Goal: Information Seeking & Learning: Learn about a topic

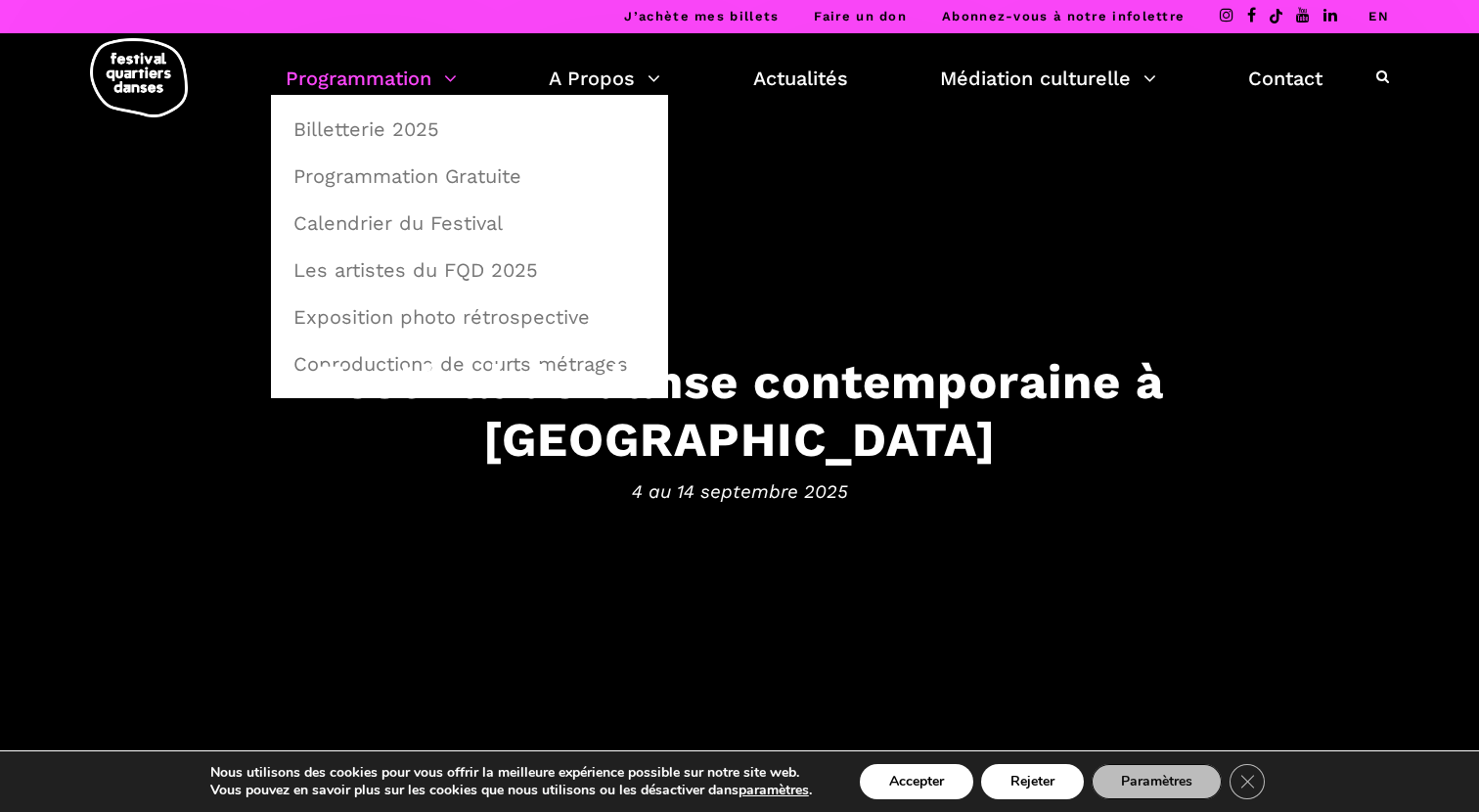
click at [365, 73] on link "Programmation" at bounding box center [371, 78] width 171 height 33
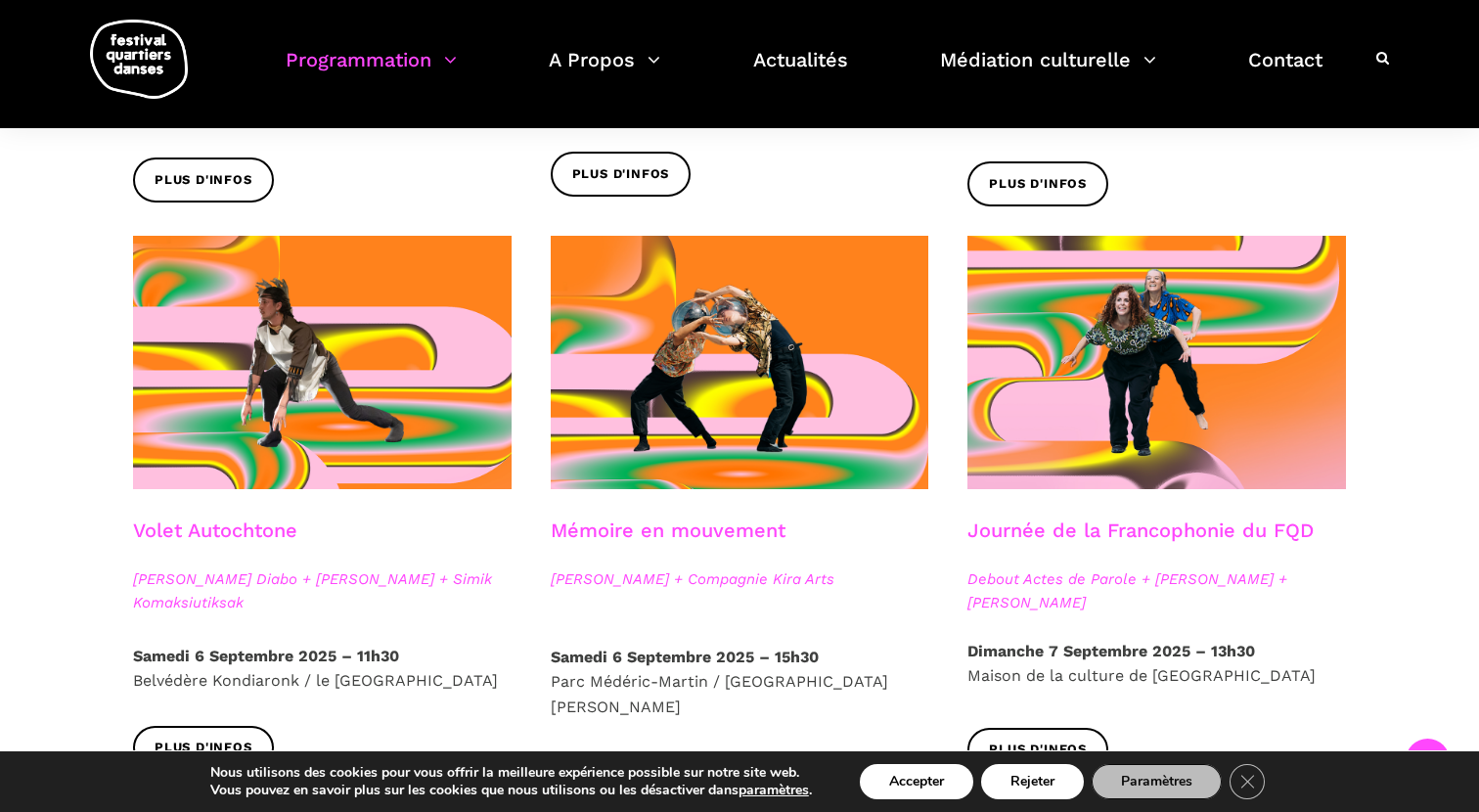
scroll to position [941, 0]
click at [1077, 524] on link "Journée de la Francophonie du FQD" at bounding box center [1141, 530] width 346 height 24
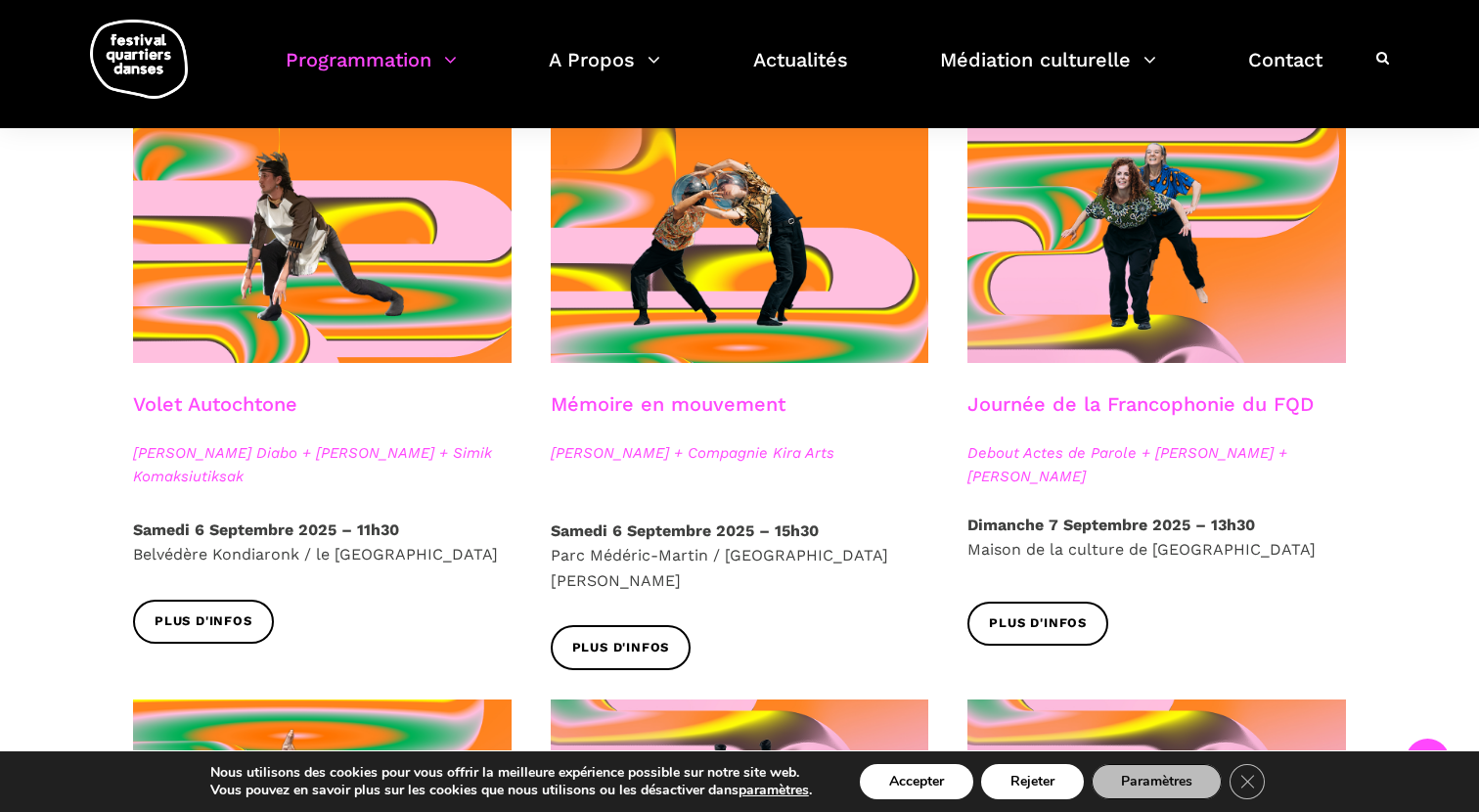
scroll to position [1066, 0]
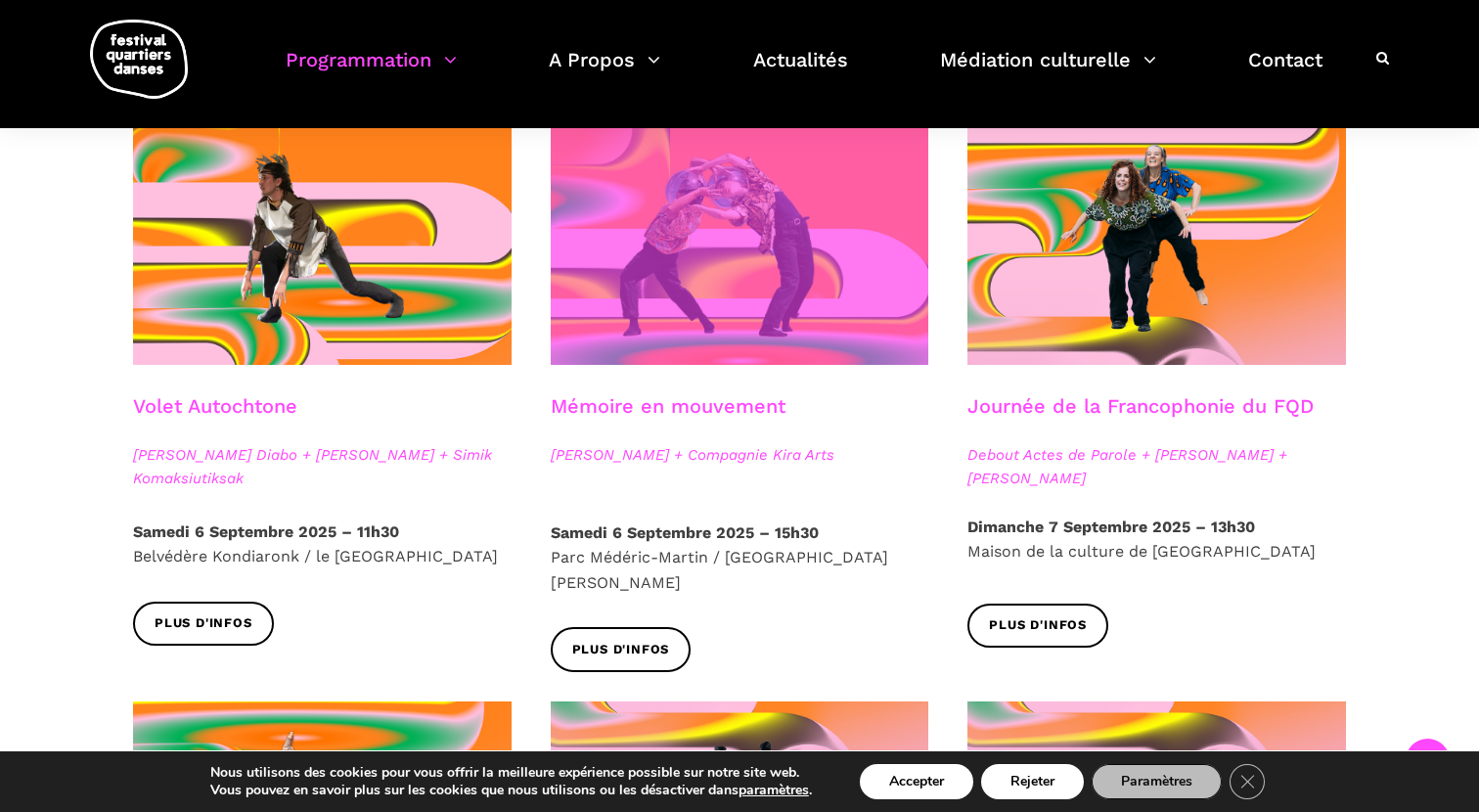
click at [648, 332] on span at bounding box center [740, 238] width 378 height 253
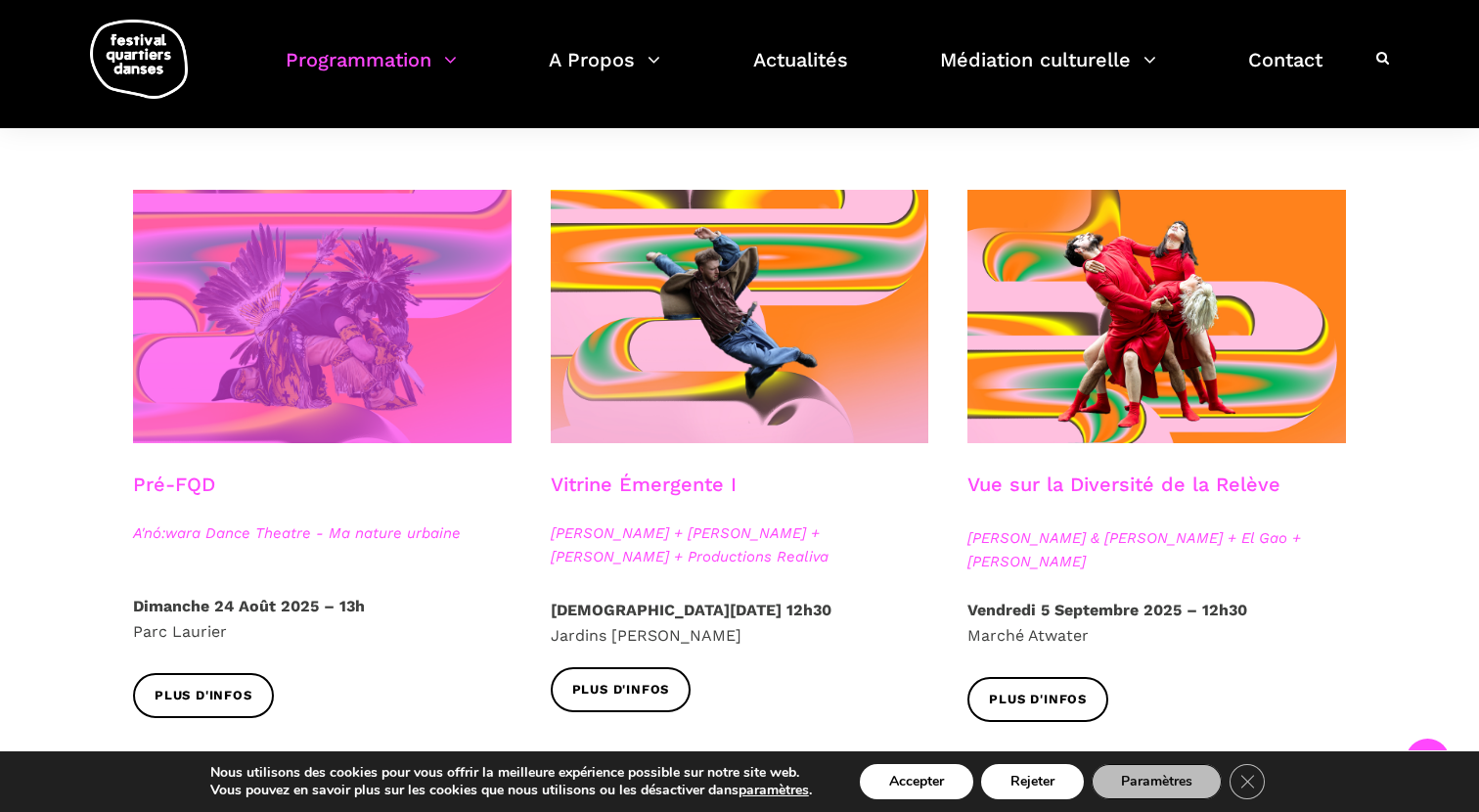
scroll to position [429, 0]
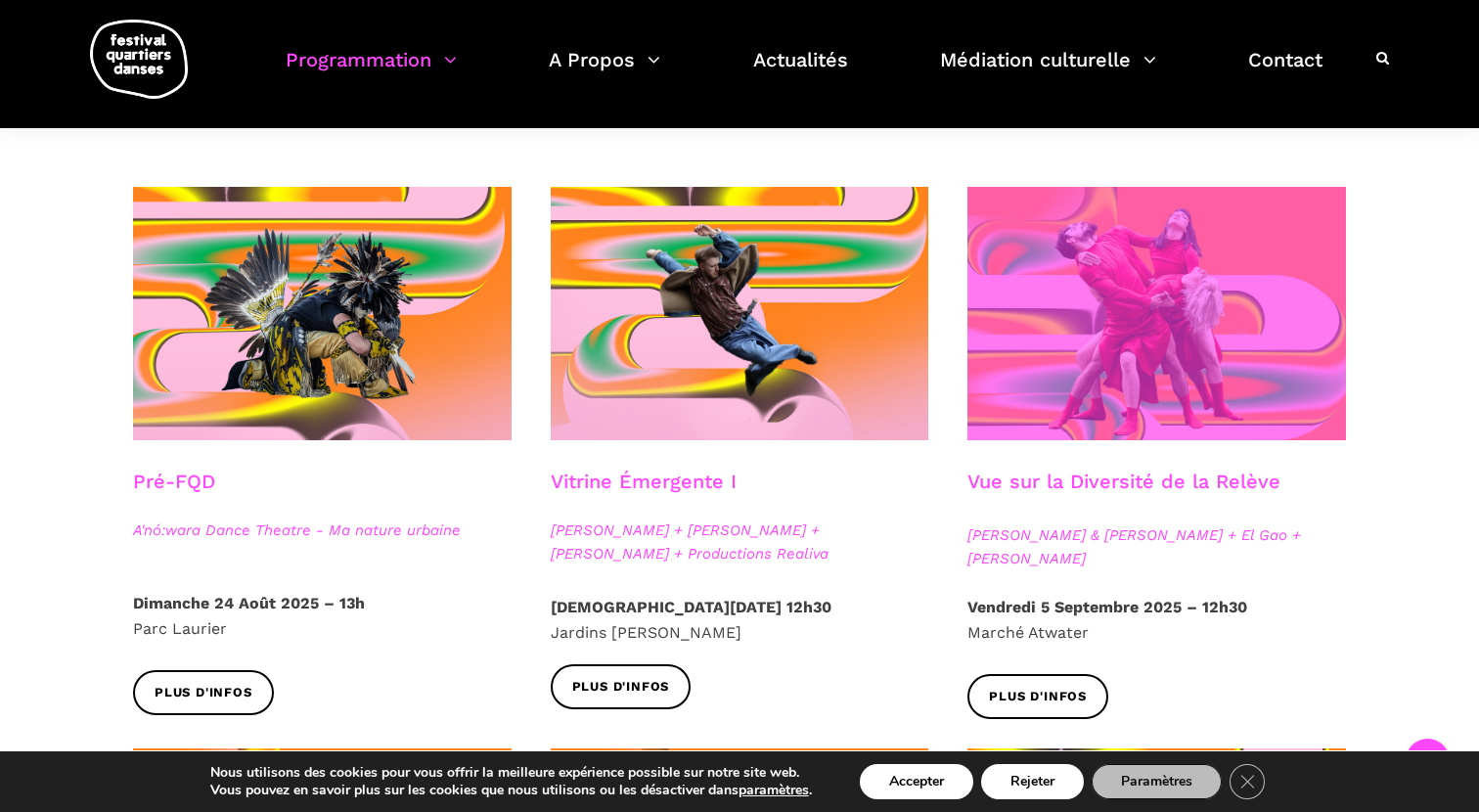
click at [1054, 431] on span at bounding box center [1157, 313] width 378 height 253
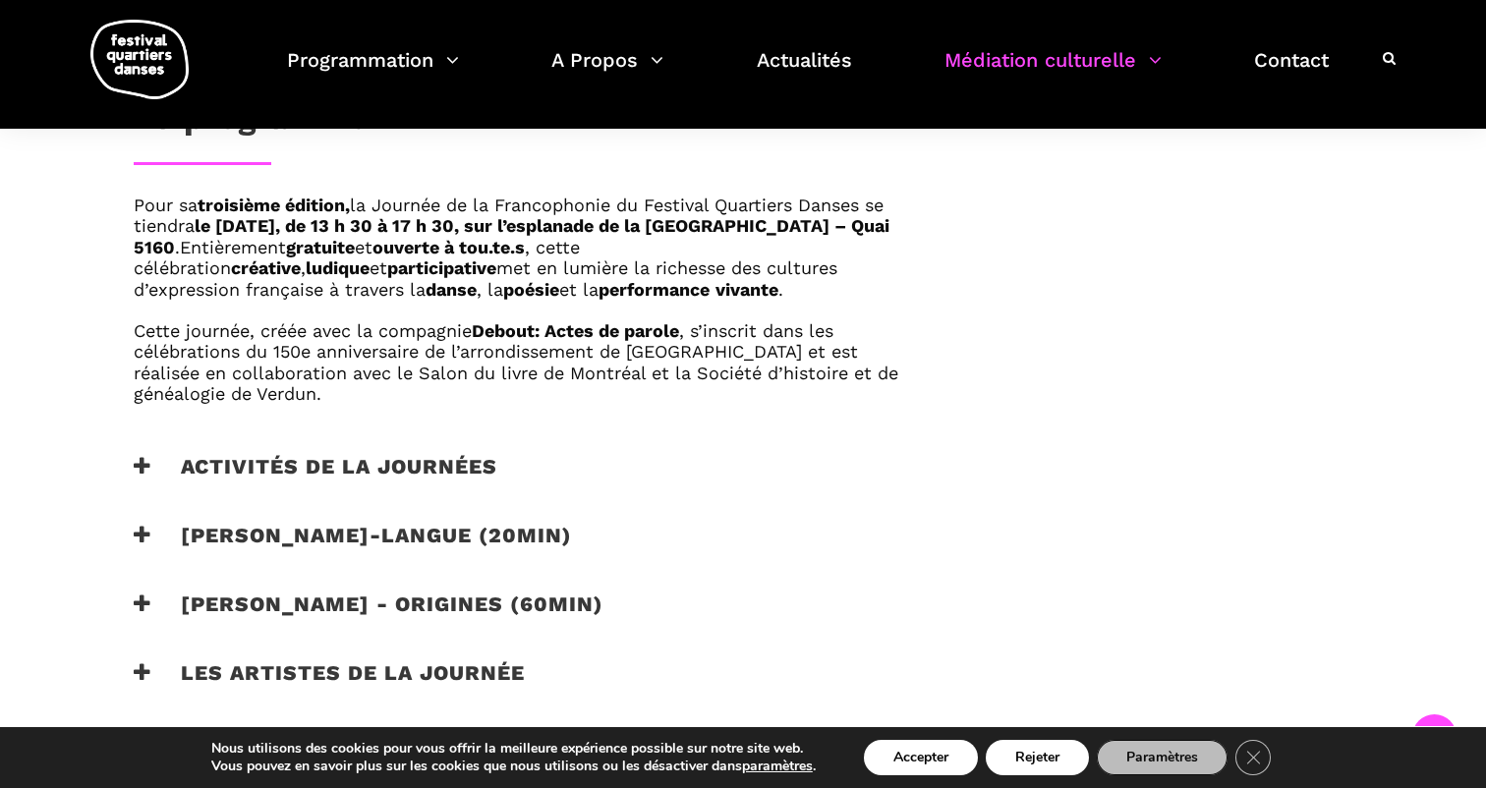
scroll to position [1177, 0]
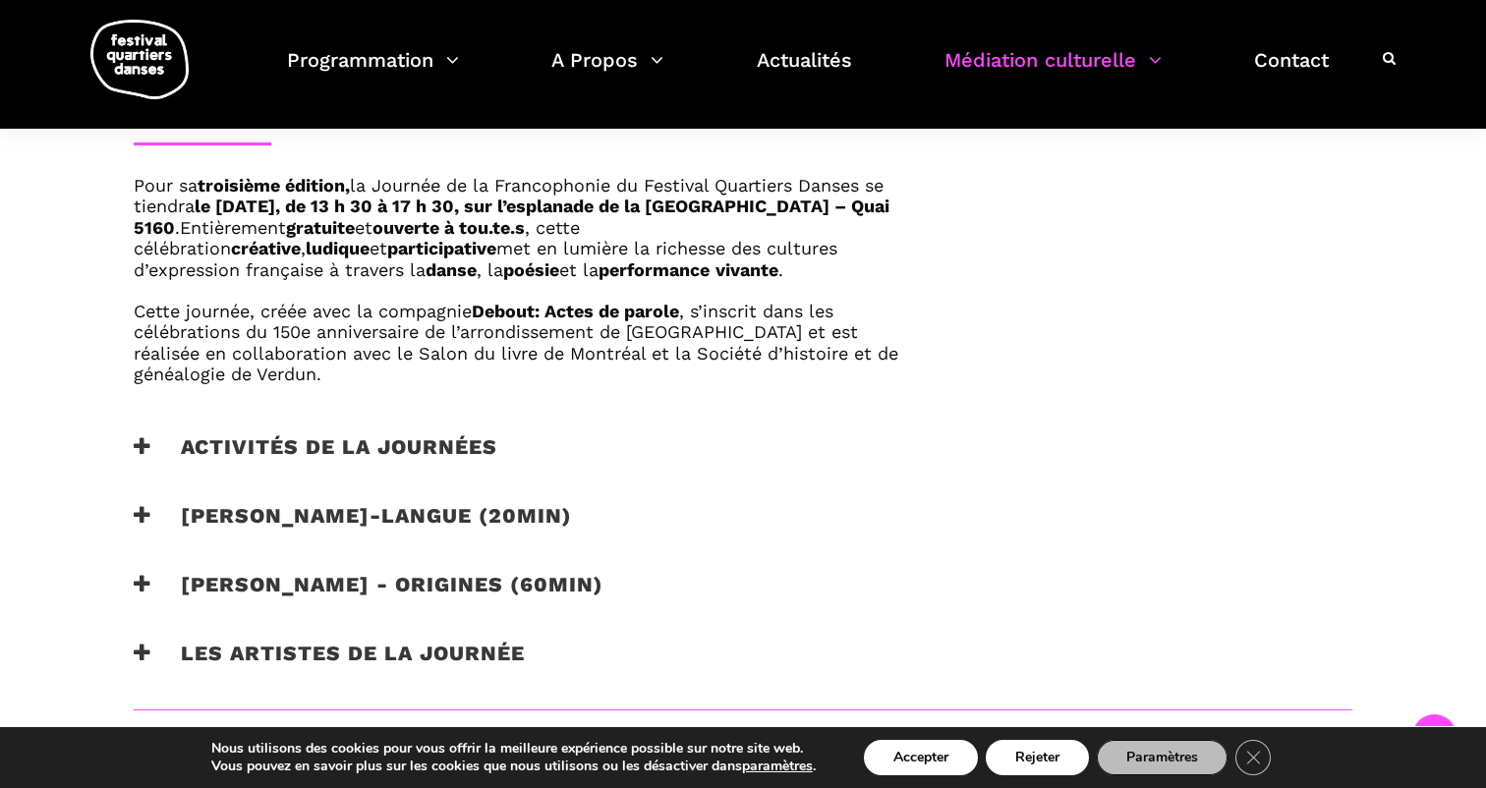
click at [148, 436] on icon at bounding box center [143, 446] width 18 height 21
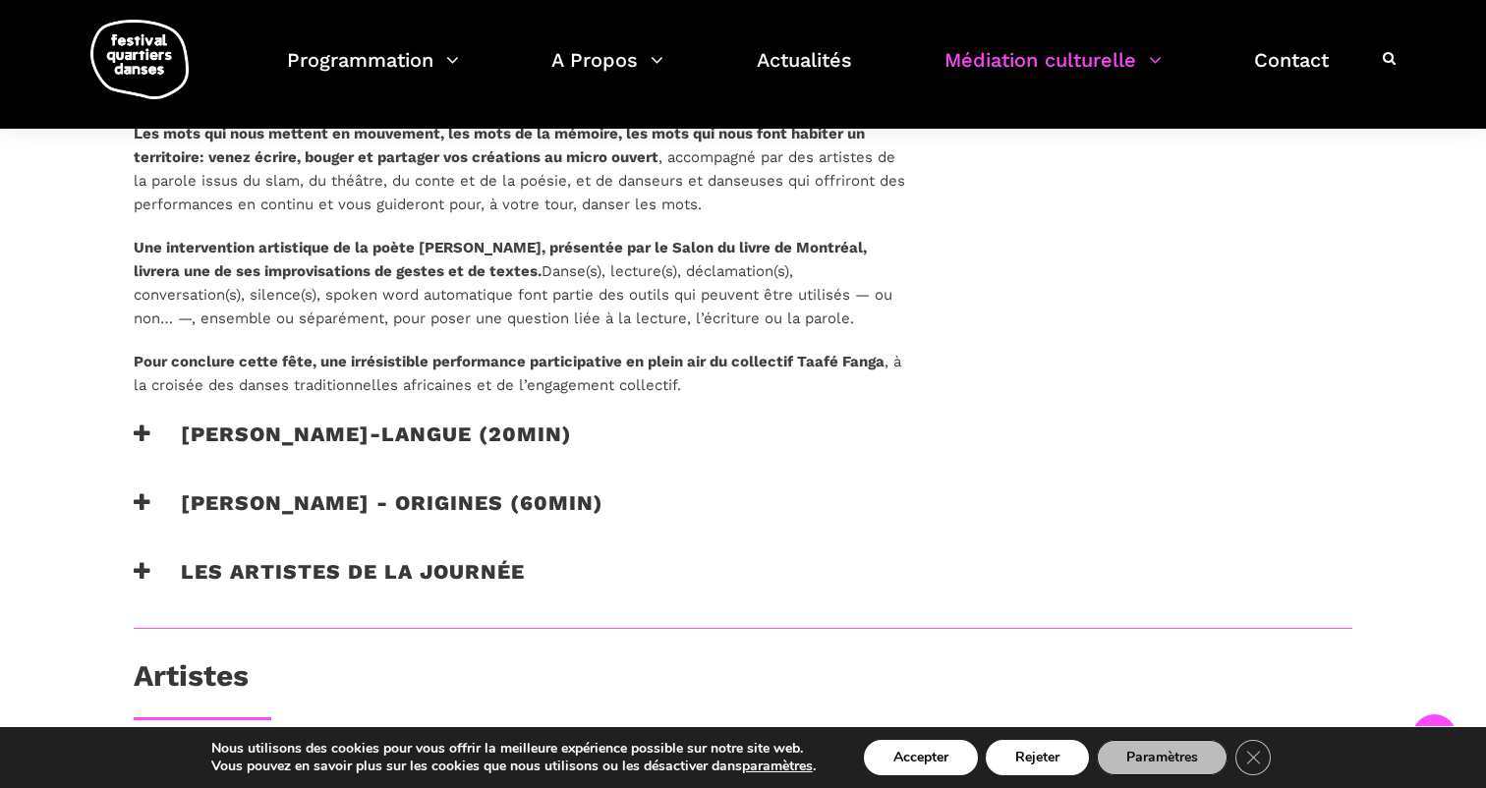
scroll to position [1545, 0]
click at [139, 423] on icon at bounding box center [143, 433] width 18 height 21
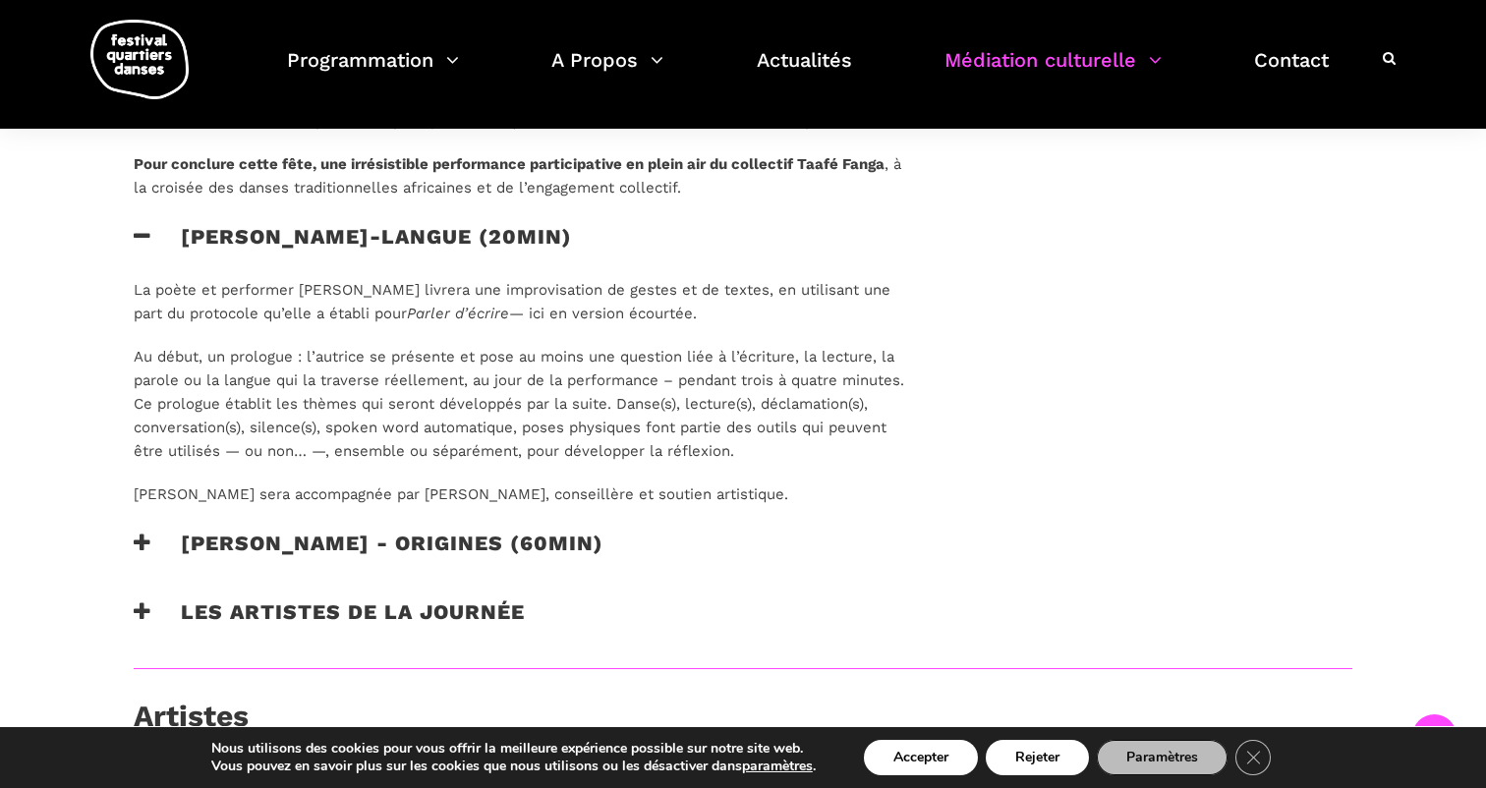
scroll to position [1780, 0]
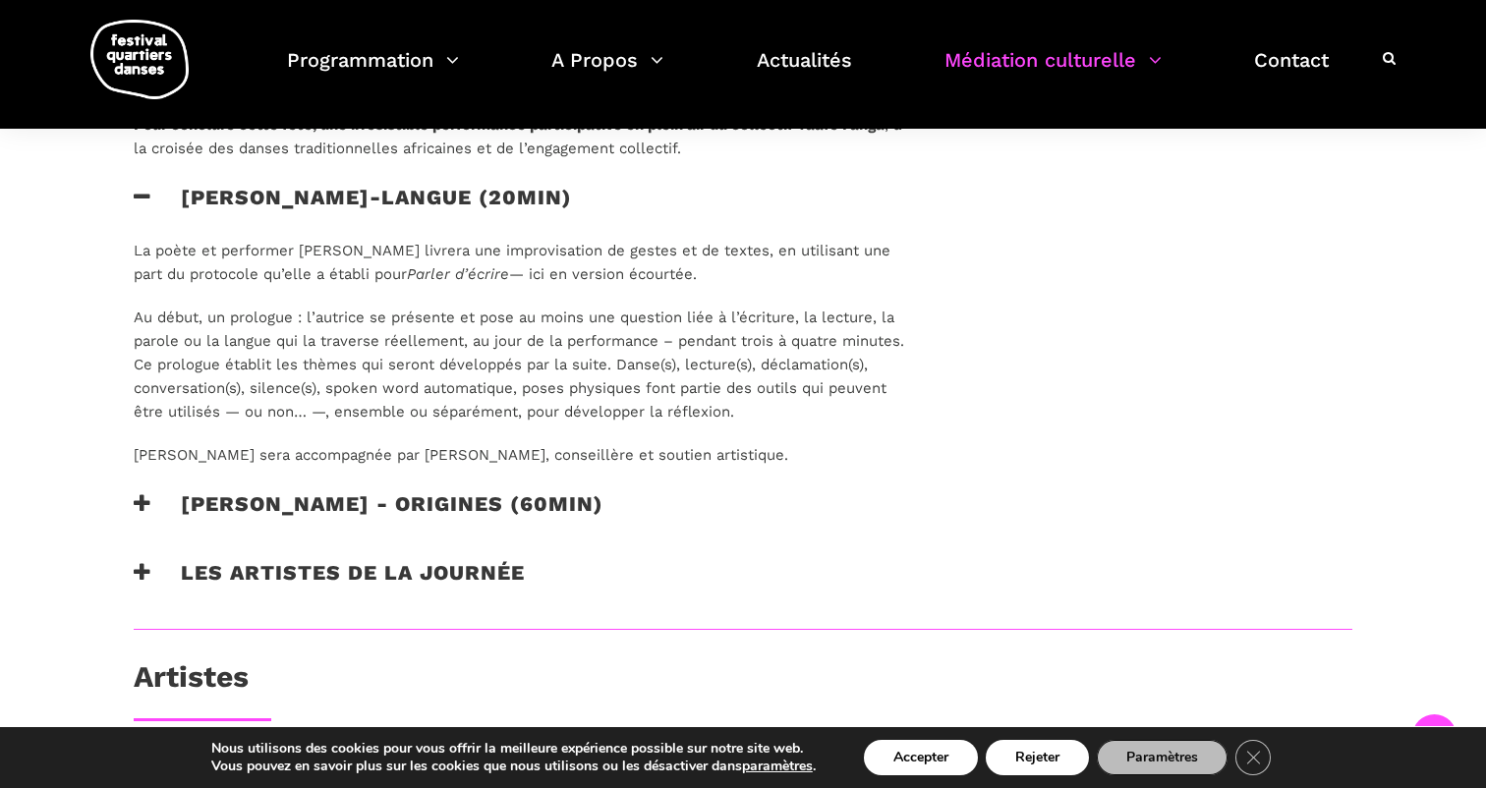
click at [144, 493] on icon at bounding box center [143, 503] width 18 height 21
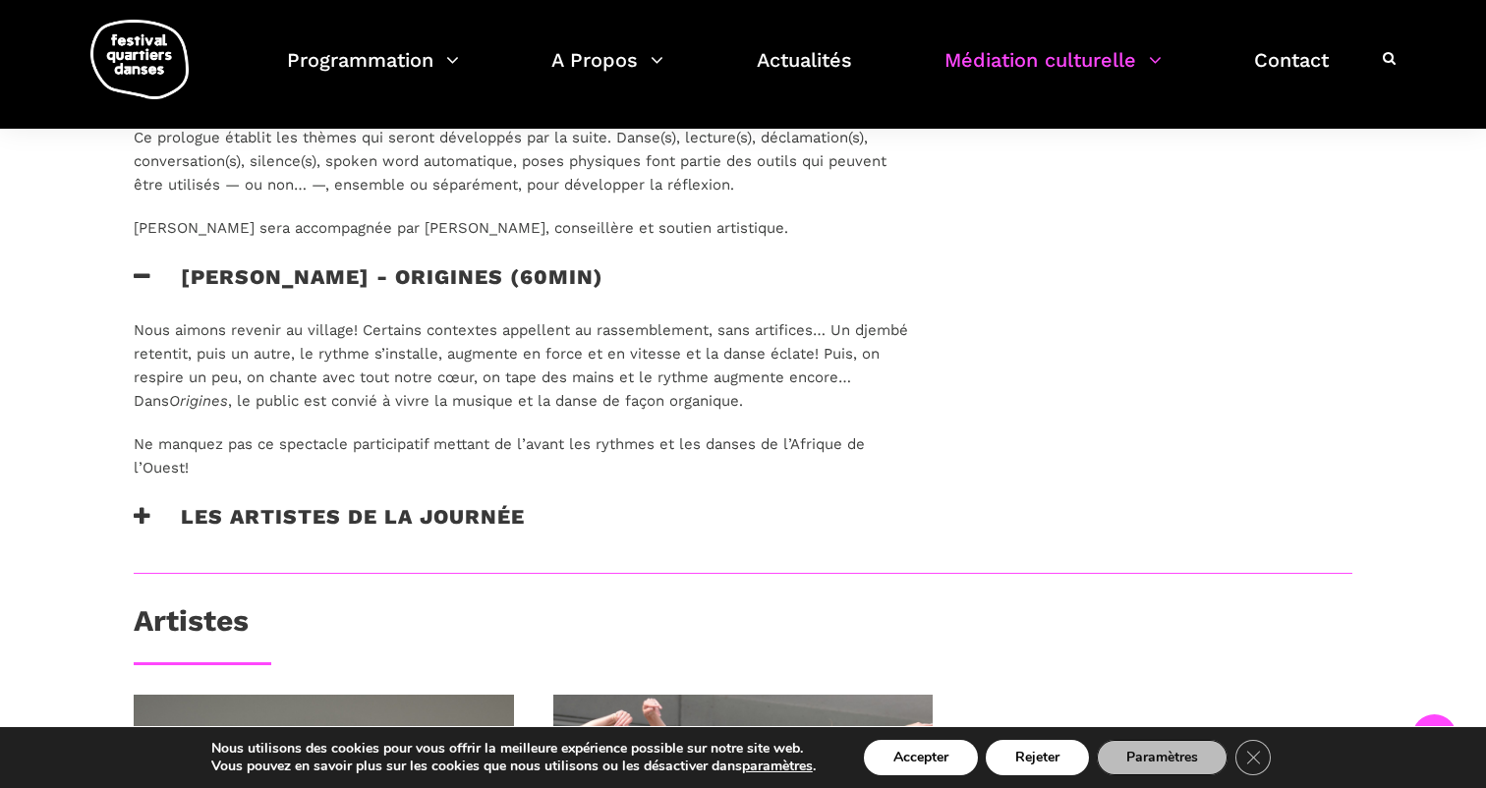
scroll to position [2011, 0]
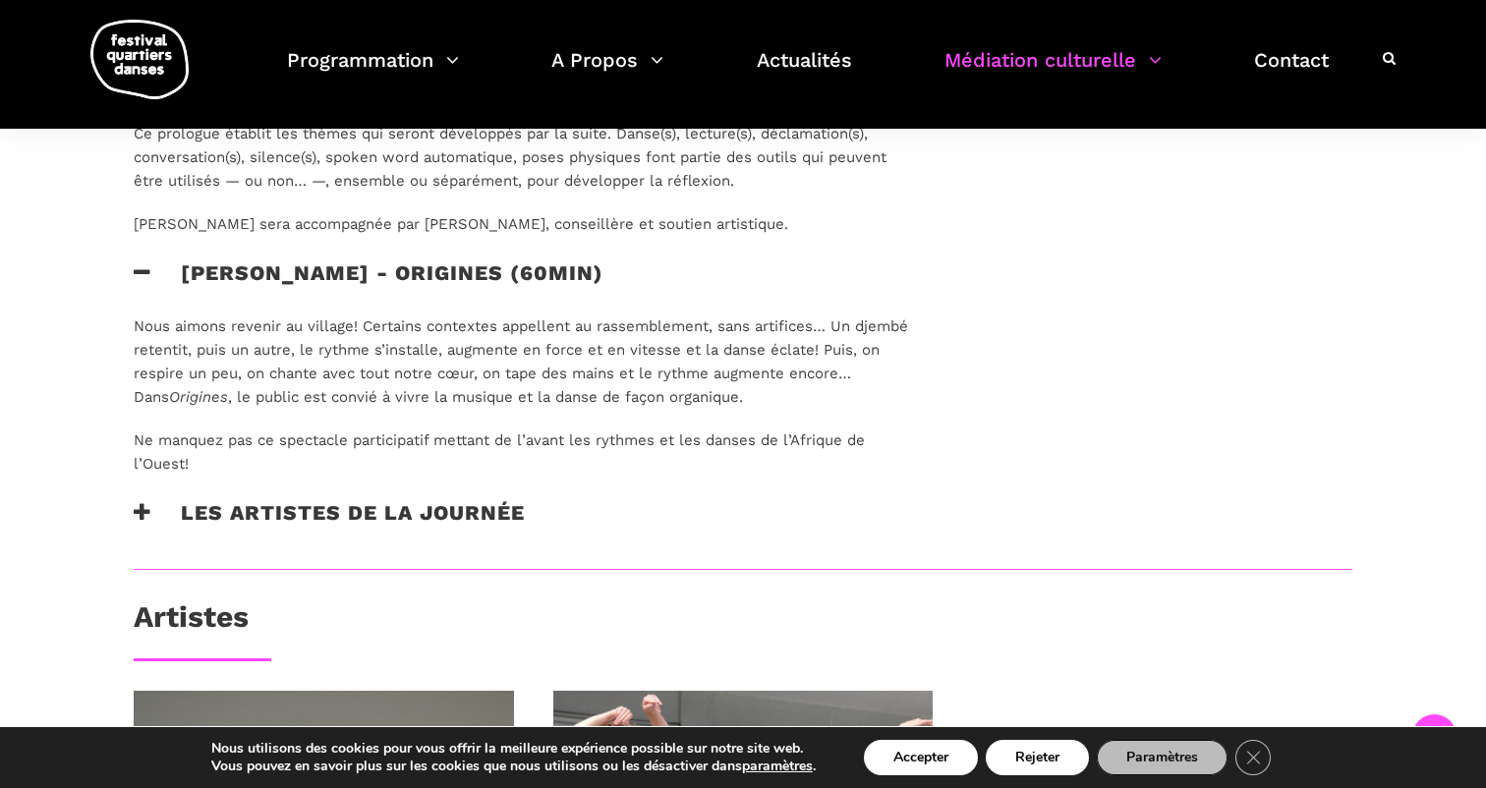
click at [137, 502] on icon at bounding box center [143, 512] width 18 height 21
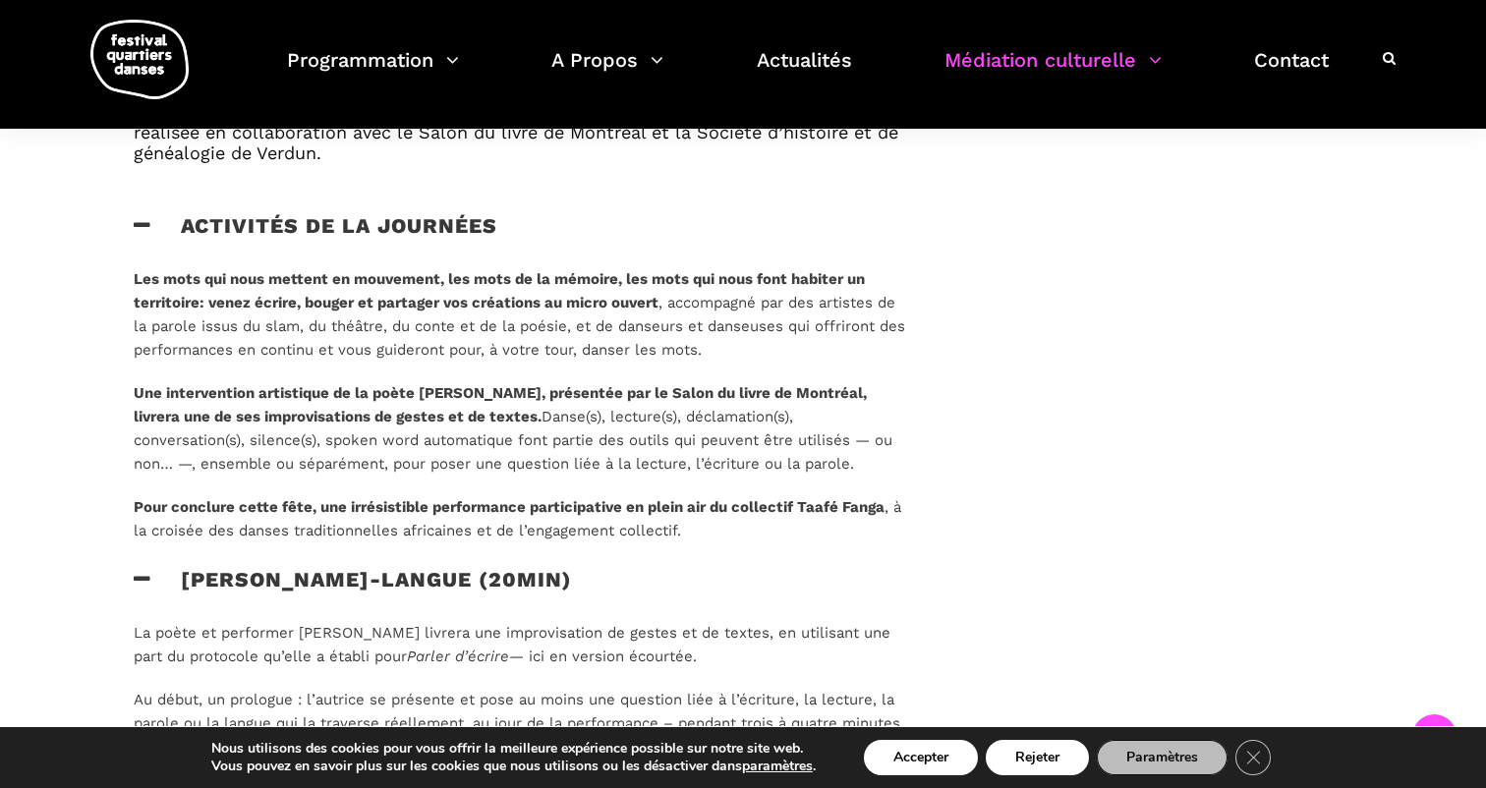
scroll to position [1333, 0]
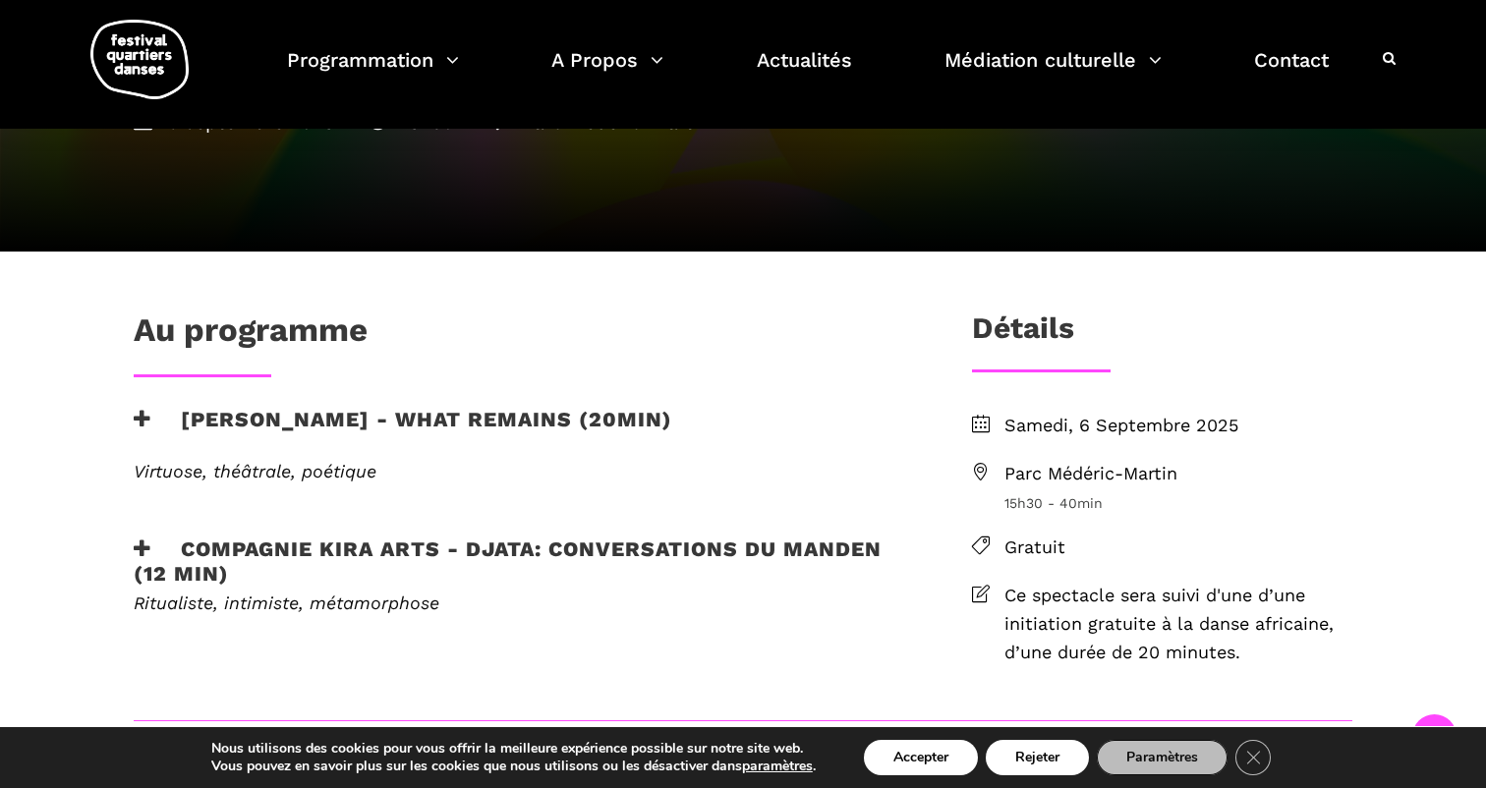
scroll to position [310, 0]
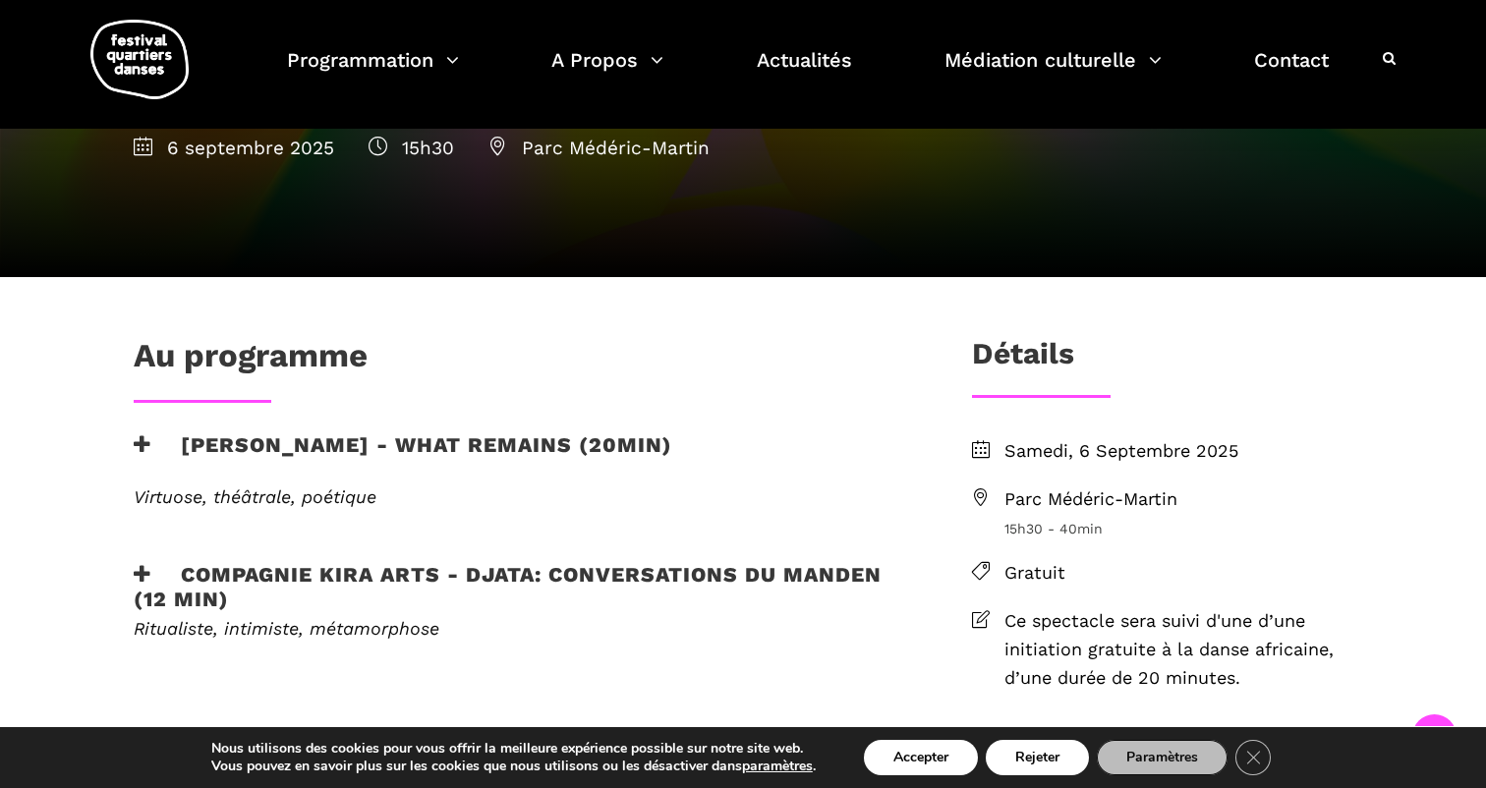
click at [139, 440] on icon at bounding box center [143, 444] width 18 height 21
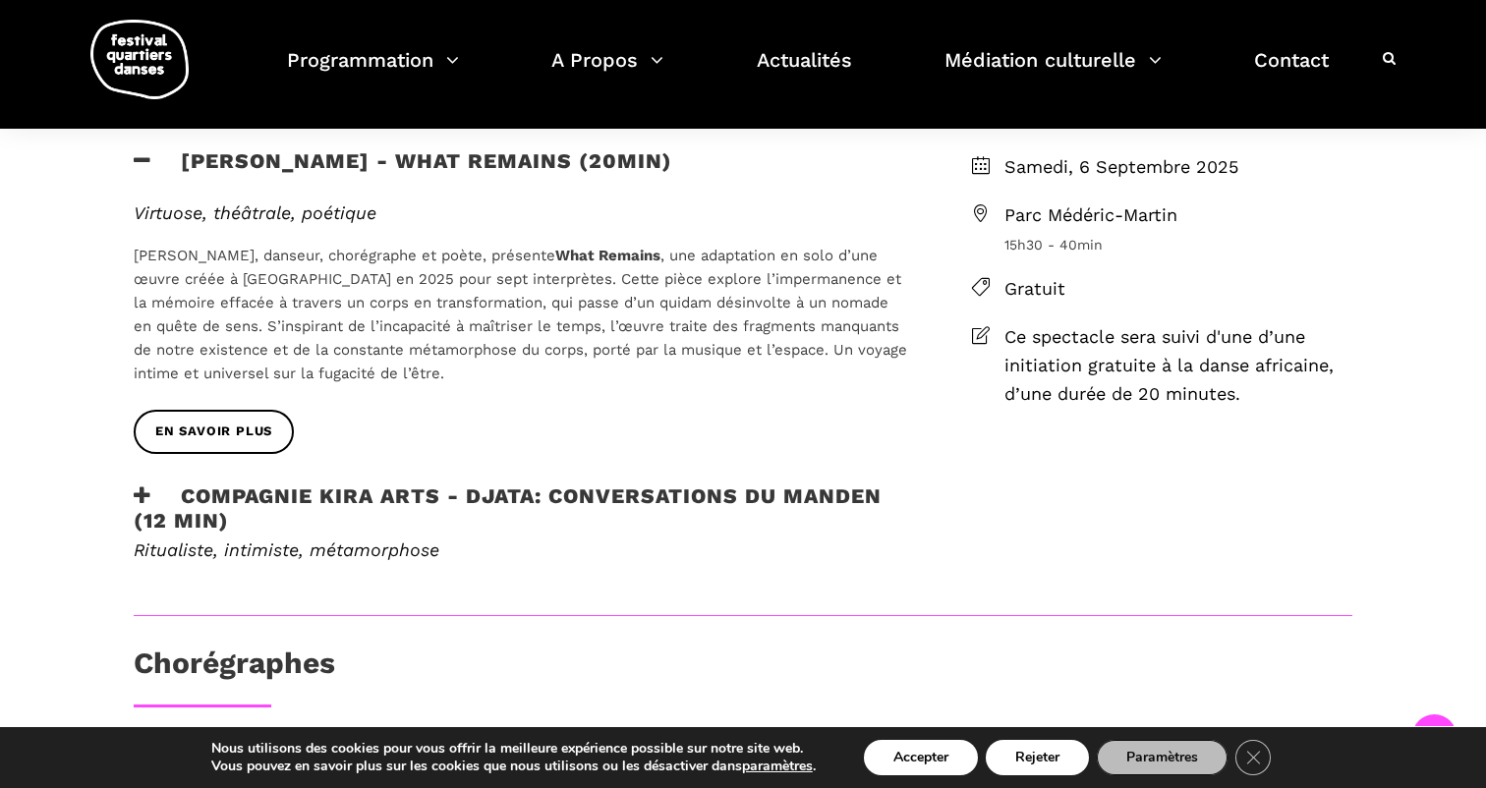
scroll to position [593, 0]
click at [139, 483] on h3 "Compagnie Kira Arts - Djata: Conversations du Manden (12 min)" at bounding box center [521, 507] width 774 height 49
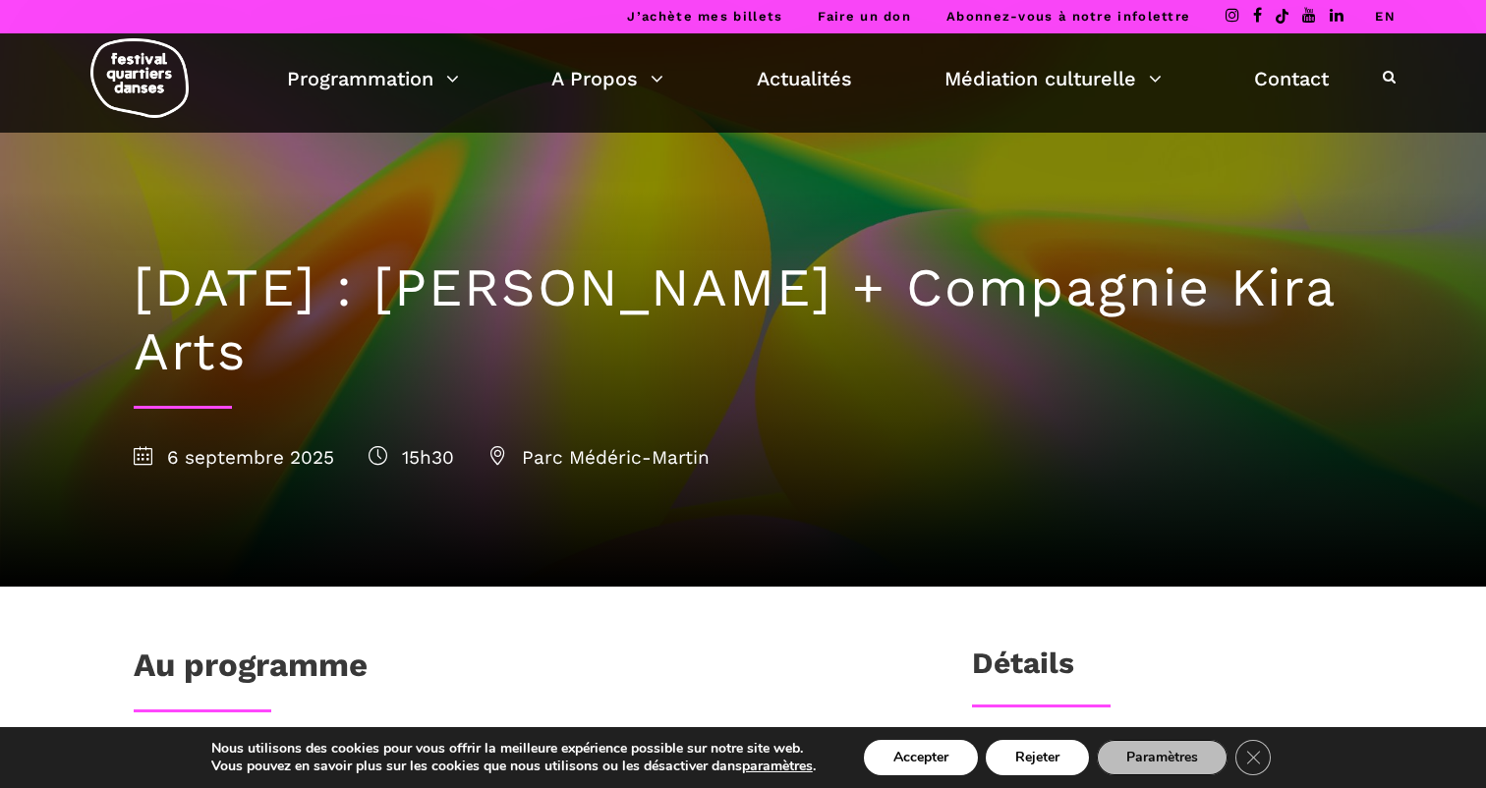
scroll to position [0, 0]
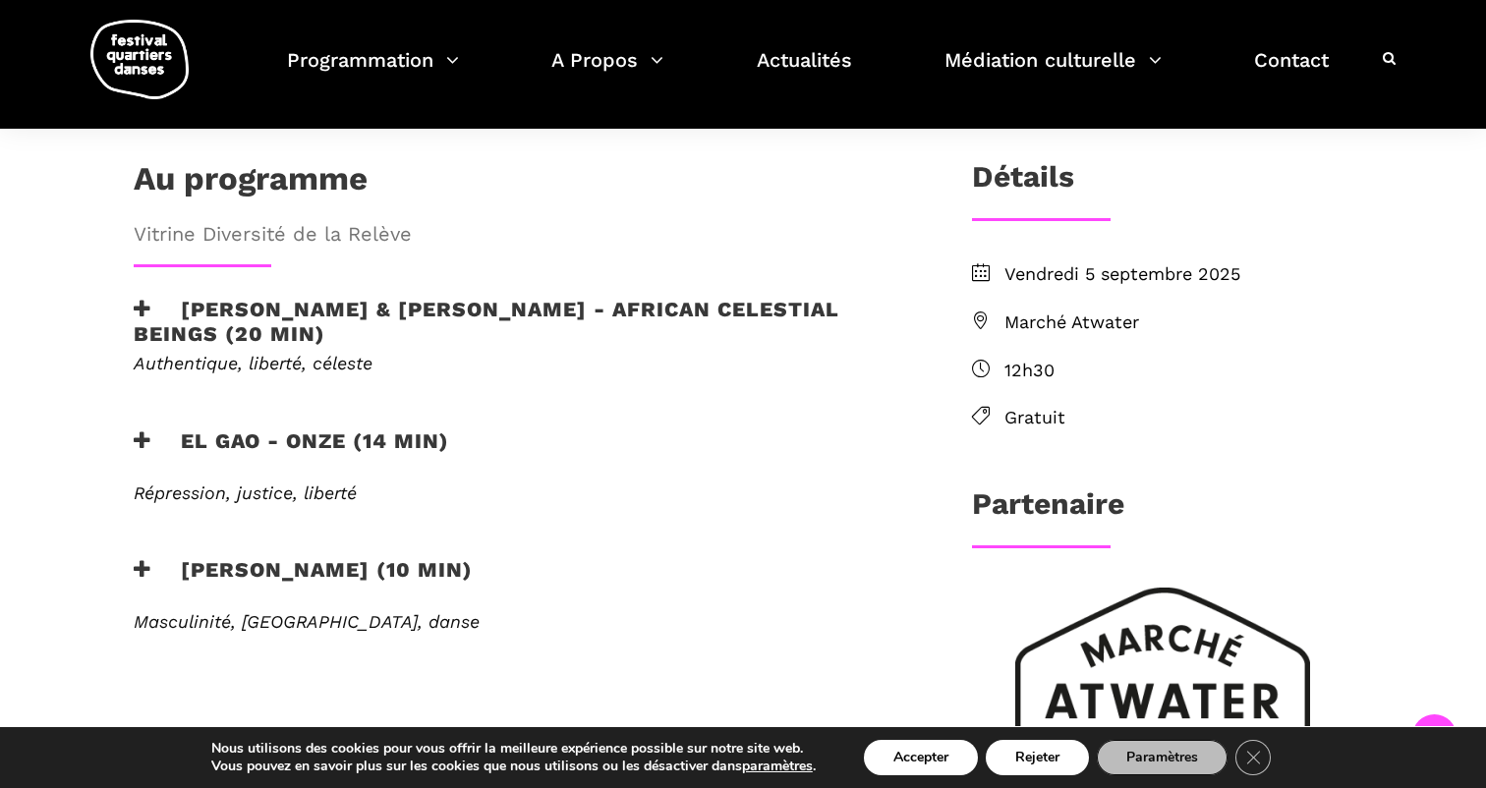
scroll to position [542, 0]
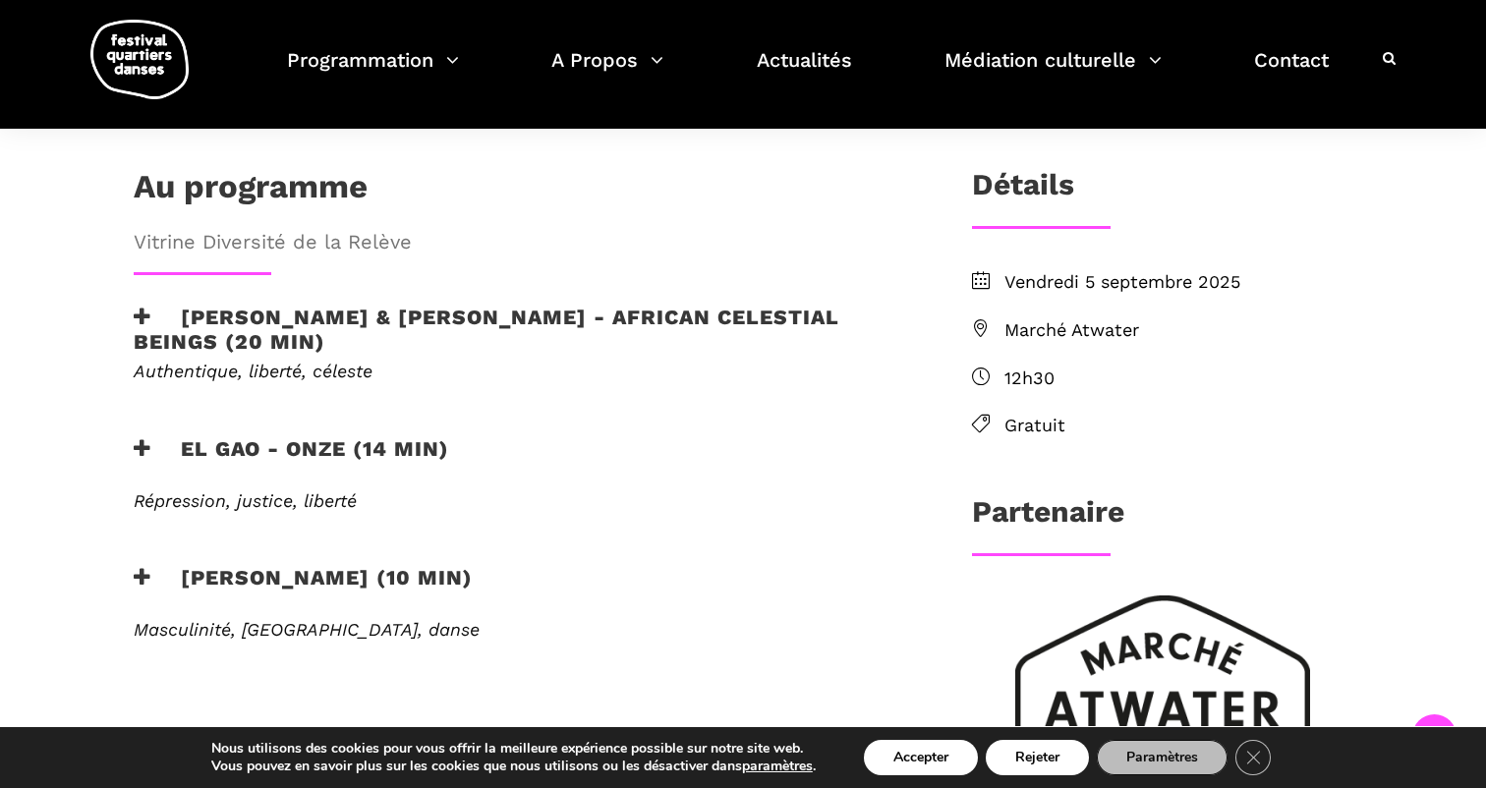
click at [136, 407] on div "EN SAVOIR PLUS" at bounding box center [521, 421] width 814 height 29
